Goal: Information Seeking & Learning: Learn about a topic

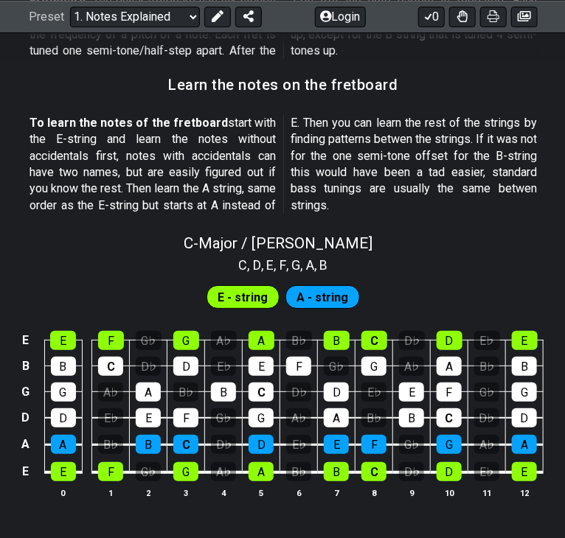
scroll to position [1271, 0]
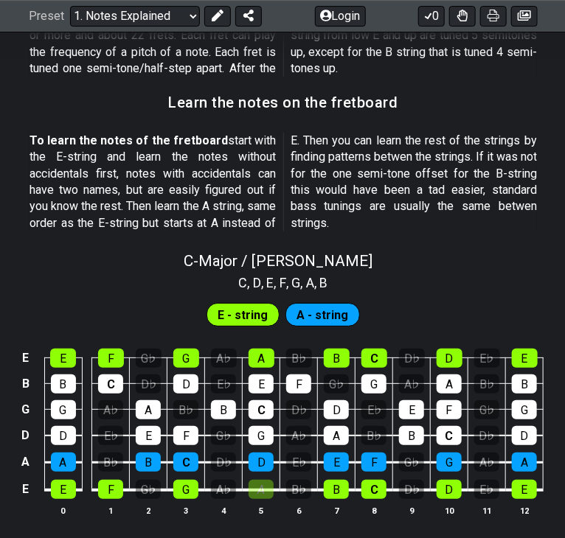
click at [262, 493] on div "A" at bounding box center [260, 489] width 25 height 19
click at [267, 490] on div "A" at bounding box center [260, 489] width 25 height 19
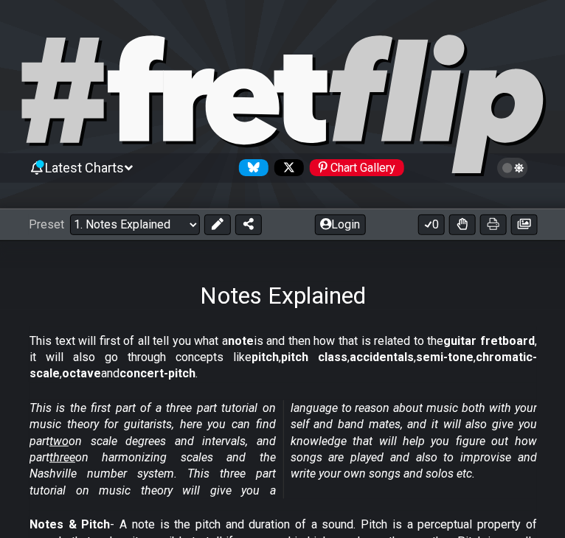
click at [70, 215] on select "Welcome to #fretflip! Initial Preset Custom Preset Minor Pentatonic Major Penta…" at bounding box center [135, 225] width 130 height 21
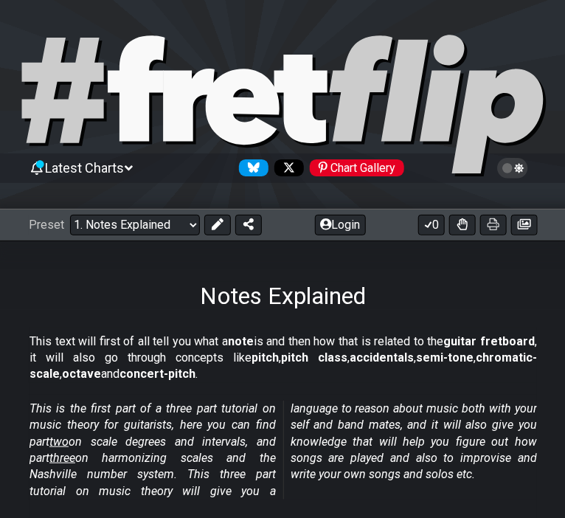
click at [70, 215] on select "Welcome to #fretflip! Initial Preset Custom Preset Minor Pentatonic Major Penta…" at bounding box center [135, 225] width 130 height 21
click option "2. Scale Degrees" at bounding box center [0, 0] width 0 height 0
select select "/musical-notes-explained"
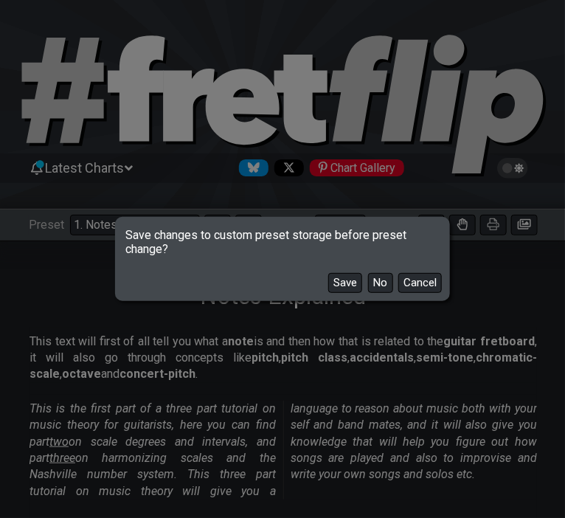
click at [414, 283] on button "Cancel" at bounding box center [419, 283] width 43 height 20
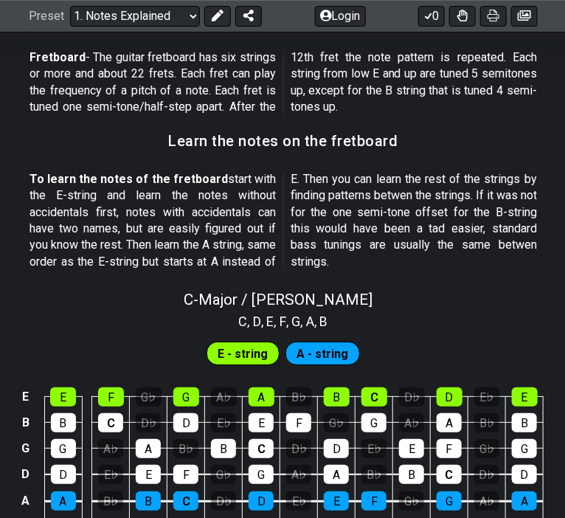
scroll to position [1231, 0]
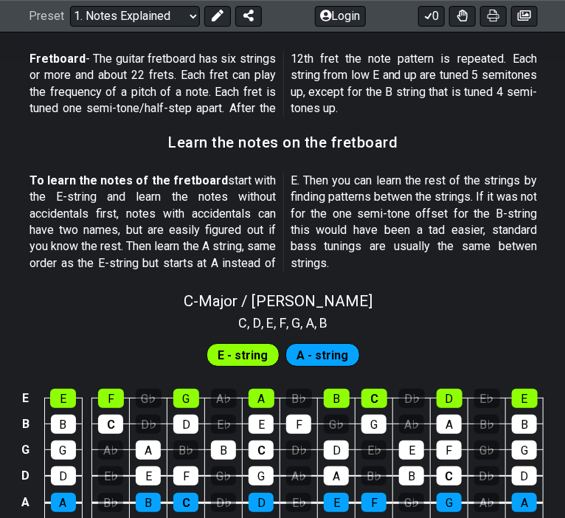
click at [257, 299] on span "C - Major / Ionian" at bounding box center [278, 301] width 189 height 18
select select "C"
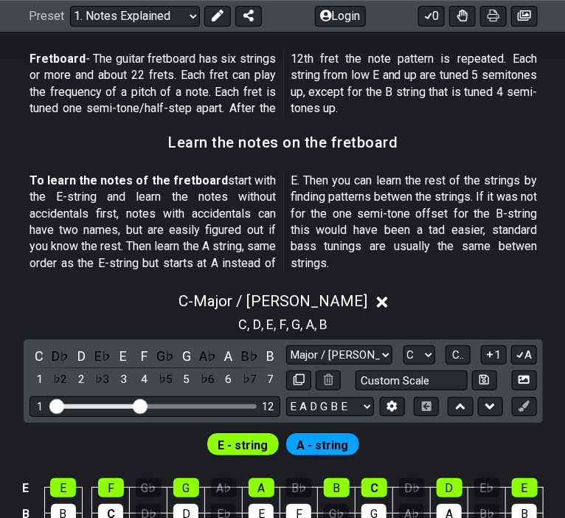
click at [287, 296] on span "C - Major / Ionian" at bounding box center [272, 301] width 189 height 18
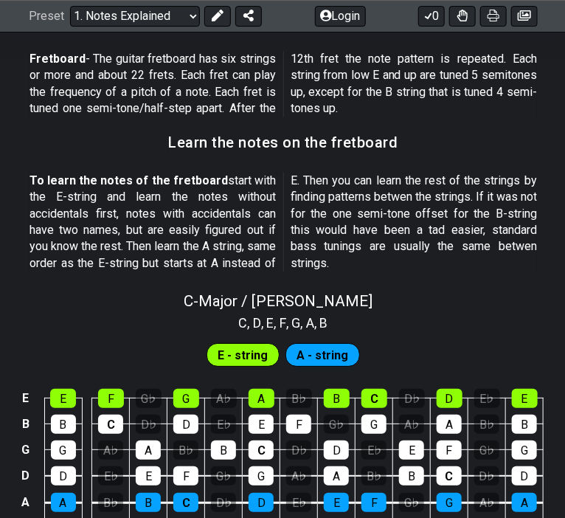
click at [327, 299] on span "C - Major / Ionian" at bounding box center [278, 301] width 189 height 18
select select "C"
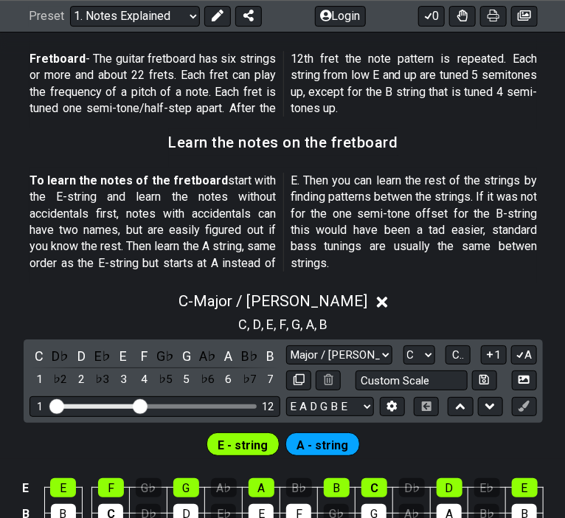
click at [286, 345] on select "Major / Ionian Custom Scale Minor Pentatonic Major Pentatonic Minor Blues Major…" at bounding box center [339, 355] width 106 height 20
click at [332, 352] on select "Major / Ionian Custom Scale Minor Pentatonic Major Pentatonic Minor Blues Major…" at bounding box center [339, 355] width 106 height 20
click at [389, 288] on div "C - Major / Ionian" at bounding box center [283, 296] width 566 height 27
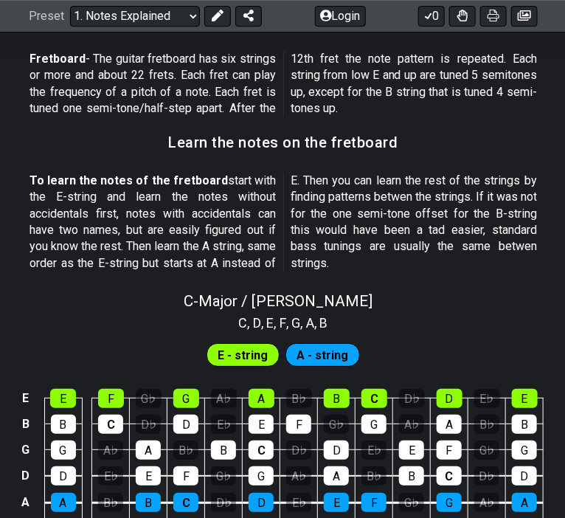
click at [348, 352] on div "A - string" at bounding box center [322, 355] width 74 height 24
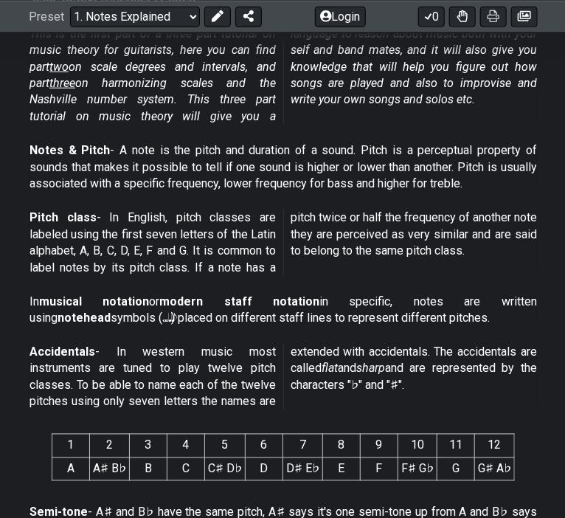
scroll to position [0, 0]
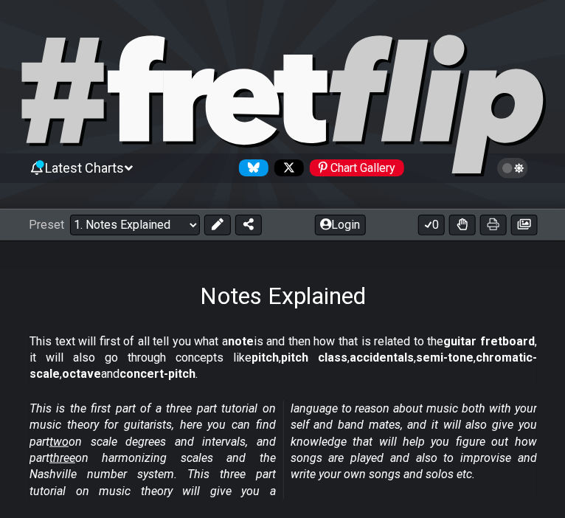
click at [141, 229] on div "Preset Welcome to #fretflip! Initial Preset Custom Preset Minor Pentatonic Majo…" at bounding box center [283, 225] width 566 height 32
click at [70, 215] on select "Welcome to #fretflip! Initial Preset Custom Preset Minor Pentatonic Major Penta…" at bounding box center [135, 225] width 130 height 21
click option "2. Scale Degrees" at bounding box center [0, 0] width 0 height 0
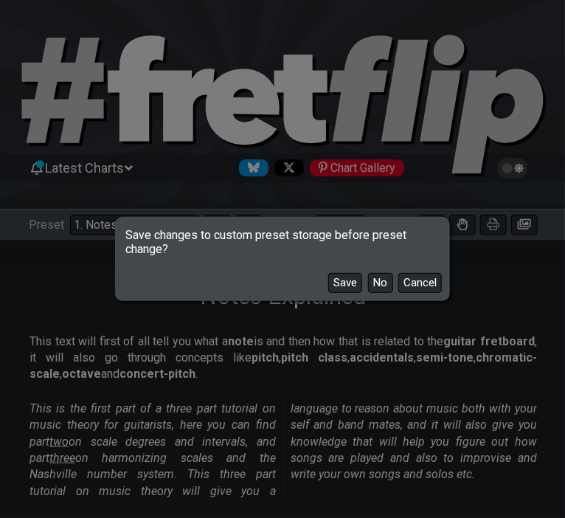
click at [382, 289] on button "No" at bounding box center [380, 283] width 25 height 20
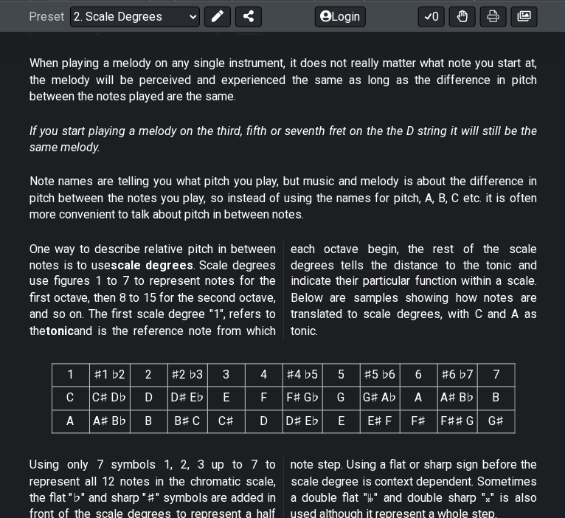
scroll to position [389, 0]
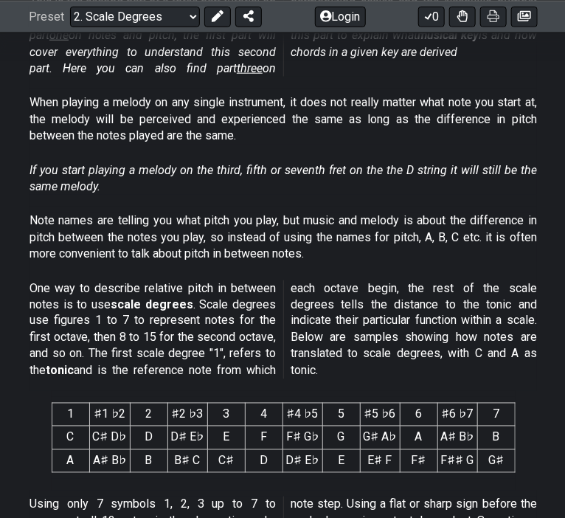
click at [70, 6] on select "Welcome to #fretflip! Initial Preset Custom Preset Minor Pentatonic Major Penta…" at bounding box center [135, 16] width 130 height 21
click option "1. Notes Explained" at bounding box center [0, 0] width 0 height 0
select select "/musical-notes-explained"
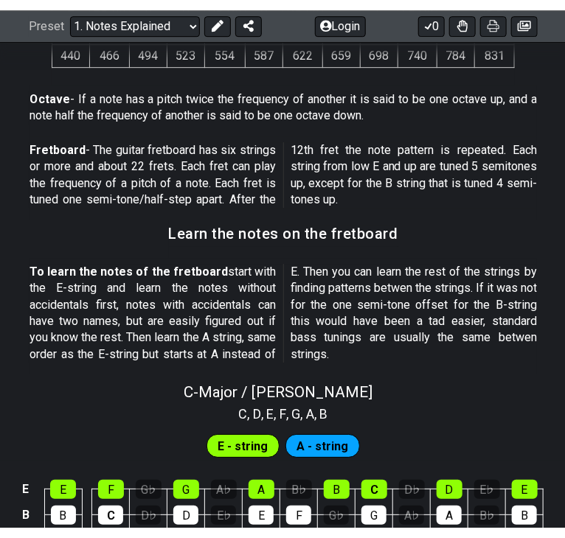
scroll to position [1323, 0]
